Goal: Transaction & Acquisition: Subscribe to service/newsletter

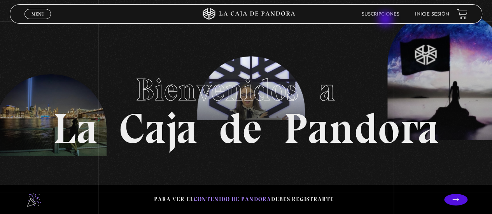
click at [386, 20] on header "Menu Cerrar Suscripciones Inicie sesión" at bounding box center [246, 13] width 472 height 19
click at [305, 198] on p "Para ver el contenido de Pandora debes registrarte" at bounding box center [244, 199] width 180 height 10
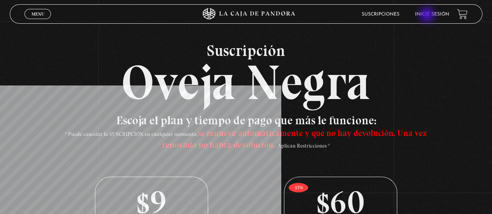
click at [427, 16] on link "Inicie sesión" at bounding box center [432, 14] width 34 height 5
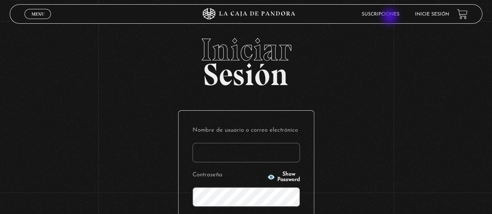
click at [390, 17] on li "Suscripciones" at bounding box center [380, 14] width 38 height 12
click at [387, 12] on link "Suscripciones" at bounding box center [380, 14] width 38 height 5
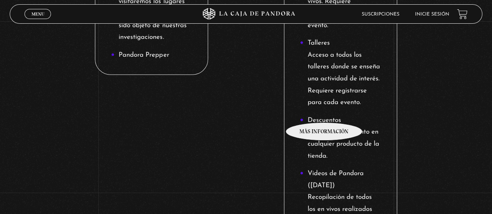
scroll to position [907, 0]
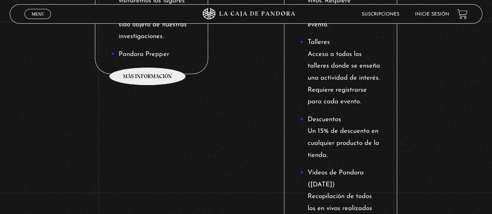
click at [148, 56] on li "Pandora Prepper" at bounding box center [151, 55] width 81 height 12
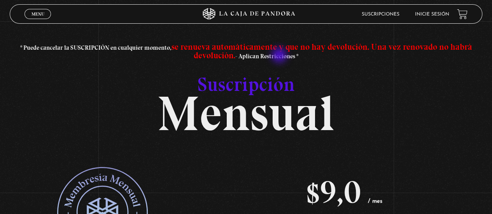
click at [280, 56] on h3 "* Puede cancelar la SUSCRIPCIÓN en cualquier momento, se renueva automáticament…" at bounding box center [246, 51] width 472 height 17
click at [386, 15] on link "Suscripciones" at bounding box center [380, 14] width 38 height 5
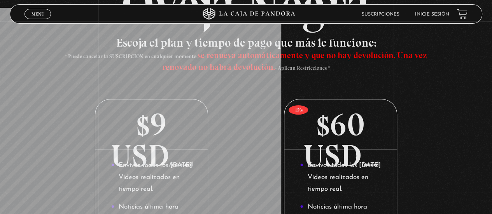
scroll to position [78, 0]
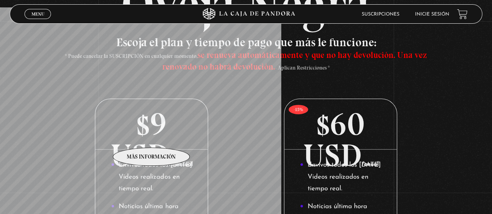
click at [152, 136] on p "$9 USD /mensual" at bounding box center [151, 124] width 112 height 51
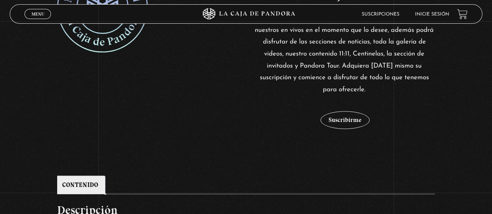
scroll to position [208, 0]
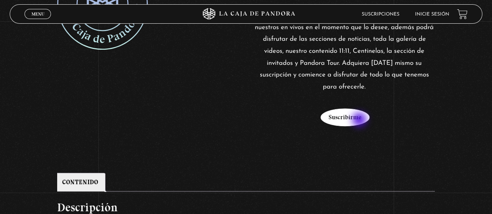
click at [360, 120] on button "Suscribirme" at bounding box center [344, 117] width 49 height 18
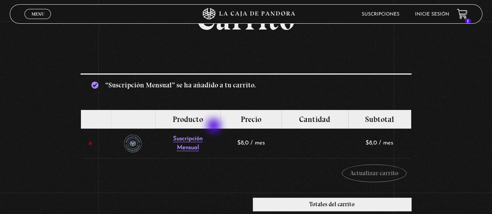
scroll to position [39, 0]
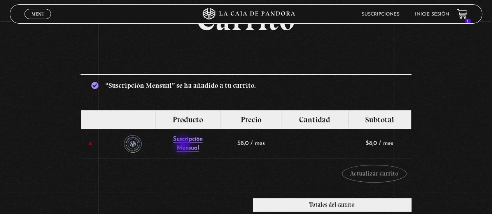
click at [184, 145] on link "Suscripción Mensual" at bounding box center [188, 143] width 30 height 15
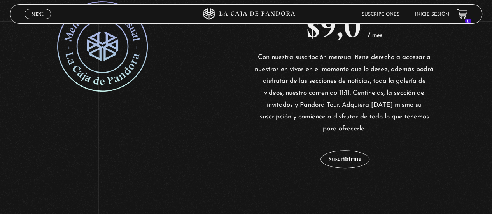
scroll to position [166, 0]
click at [354, 157] on button "Suscribirme" at bounding box center [344, 159] width 49 height 18
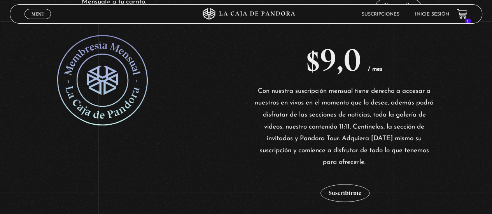
scroll to position [195, 0]
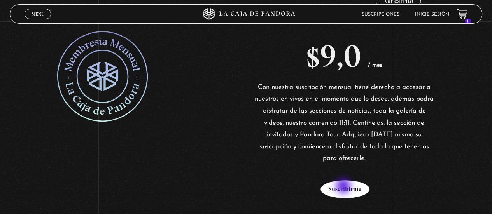
click at [344, 187] on button "Suscribirme" at bounding box center [344, 189] width 49 height 18
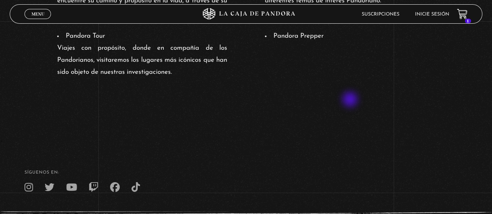
scroll to position [692, 0]
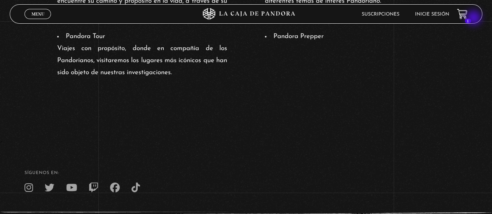
click at [471, 19] on span "1" at bounding box center [467, 21] width 6 height 5
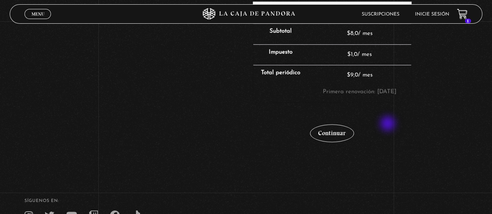
scroll to position [200, 0]
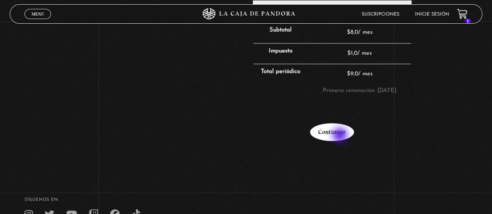
click at [340, 136] on link "Continuar" at bounding box center [332, 132] width 44 height 18
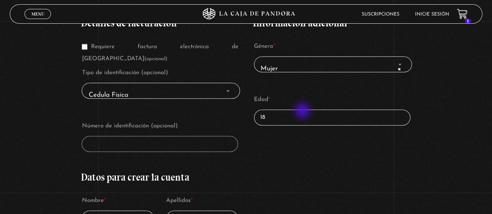
scroll to position [143, 0]
click at [288, 66] on span "× Mujer" at bounding box center [332, 68] width 151 height 17
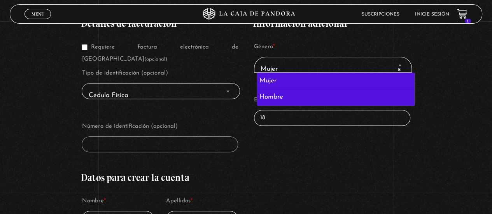
select select "hombre"
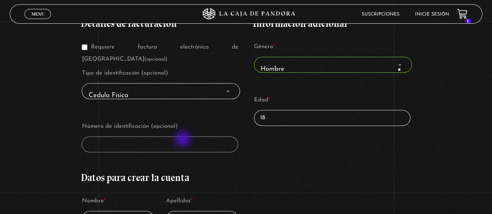
click at [183, 140] on p "Número de identificación (opcional)" at bounding box center [159, 137] width 159 height 34
click at [303, 66] on span "× Hombre" at bounding box center [332, 68] width 151 height 17
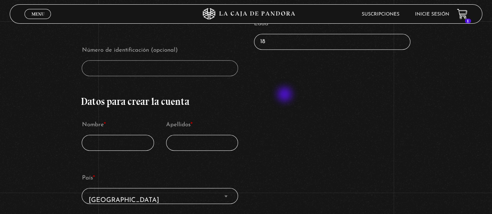
scroll to position [220, 0]
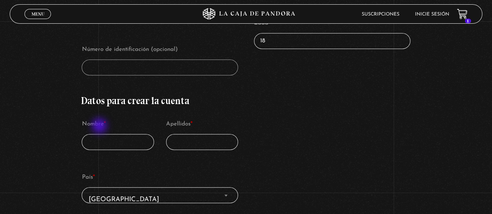
click at [100, 134] on input "Nombre *" at bounding box center [118, 142] width 72 height 16
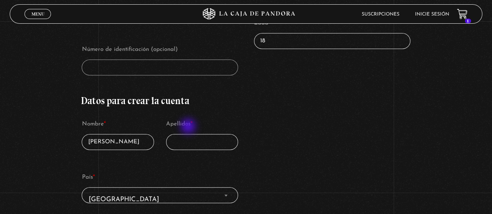
type input "jose"
click at [189, 134] on input "Apellidos *" at bounding box center [202, 142] width 72 height 16
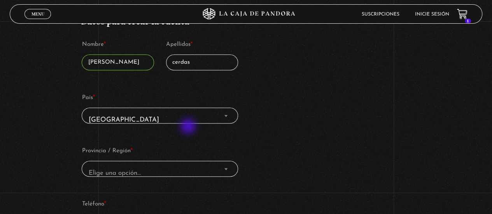
scroll to position [300, 0]
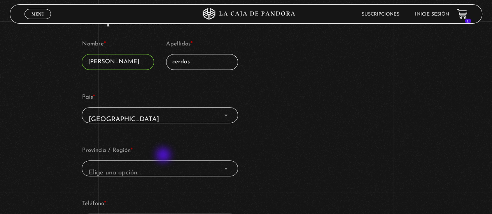
type input "cerdas"
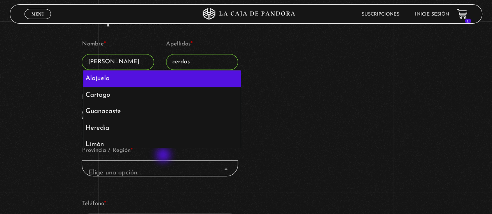
click at [164, 164] on span "Elige una opción…" at bounding box center [159, 172] width 149 height 17
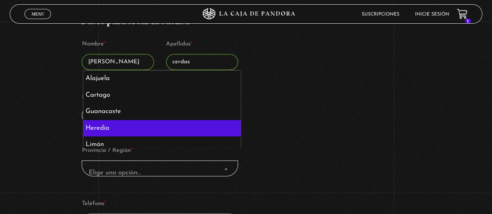
select select "CR-H"
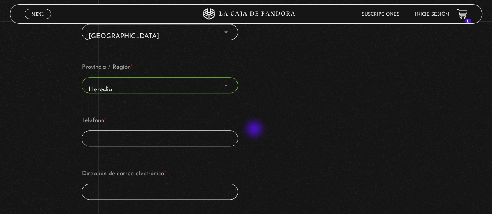
scroll to position [385, 0]
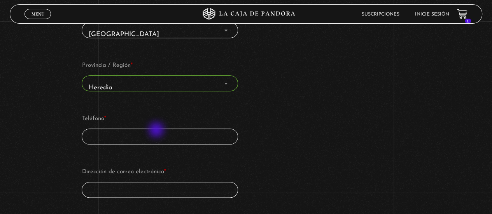
click at [157, 131] on input "Teléfono *" at bounding box center [160, 137] width 156 height 16
type input "70769433"
click at [123, 182] on input "Dirección de correo electrónico *" at bounding box center [160, 190] width 156 height 16
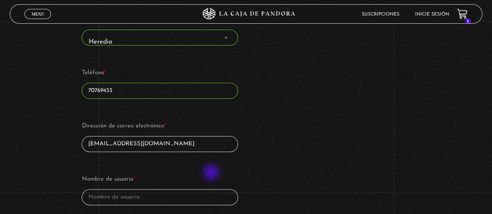
scroll to position [438, 0]
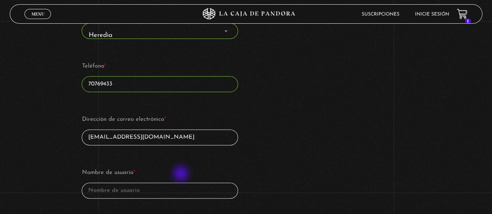
type input "jo.cs77@gmail.com"
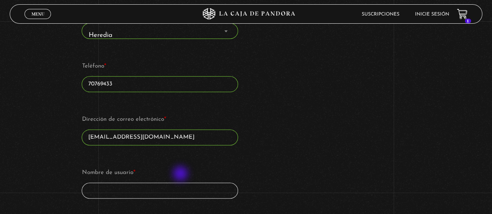
click at [181, 183] on input "Nombre de usuario *" at bounding box center [160, 191] width 156 height 16
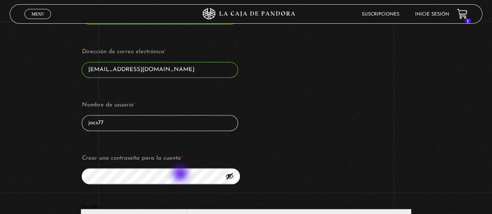
scroll to position [506, 0]
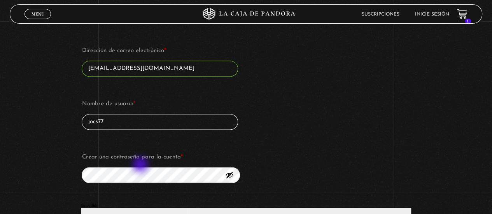
type input "jocs77"
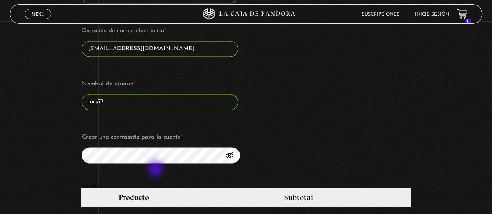
scroll to position [526, 0]
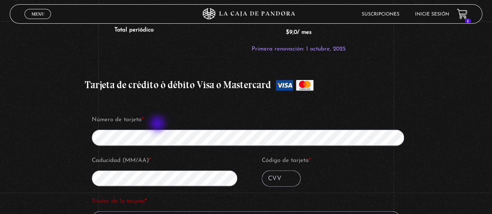
scroll to position [797, 0]
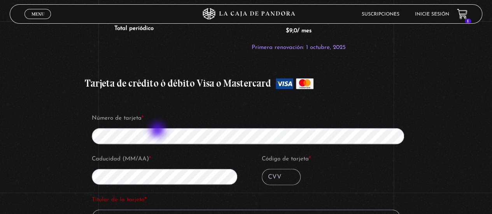
type input "Natalia Vargas Hernandez"
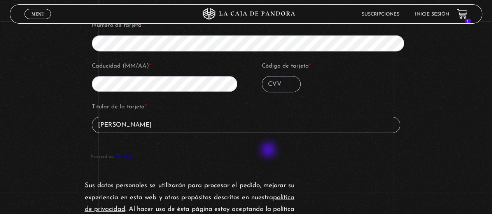
scroll to position [885, 0]
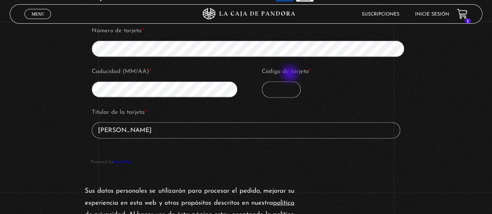
click at [291, 82] on input "Código de tarjeta *" at bounding box center [281, 90] width 39 height 16
type input "271"
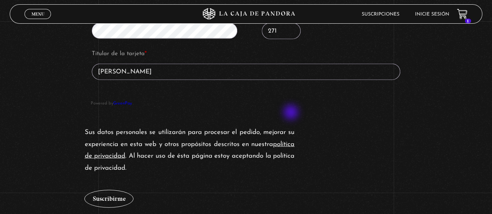
scroll to position [945, 0]
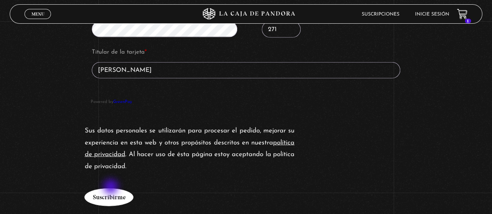
click at [112, 188] on button "Suscribirme" at bounding box center [108, 197] width 49 height 18
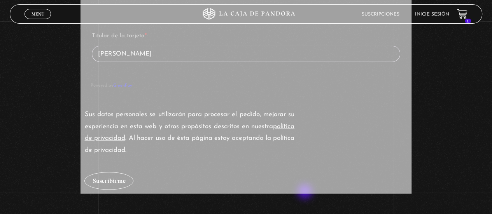
scroll to position [962, 0]
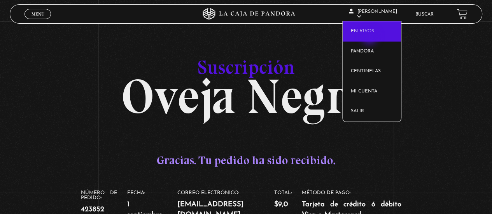
click at [370, 37] on link "En vivos" at bounding box center [371, 31] width 58 height 20
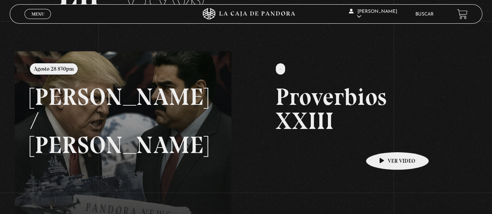
scroll to position [66, 0]
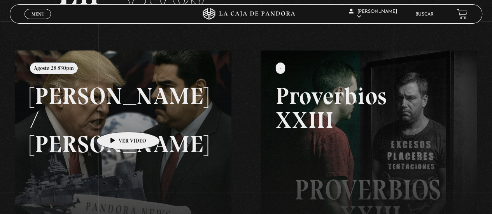
click at [116, 120] on link at bounding box center [261, 158] width 492 height 214
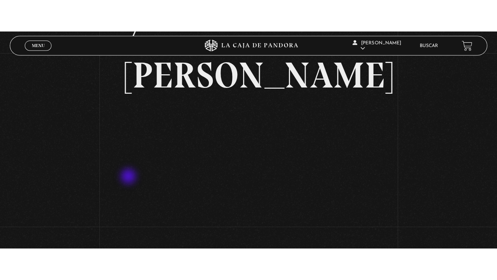
scroll to position [105, 0]
